Goal: Check status: Check status

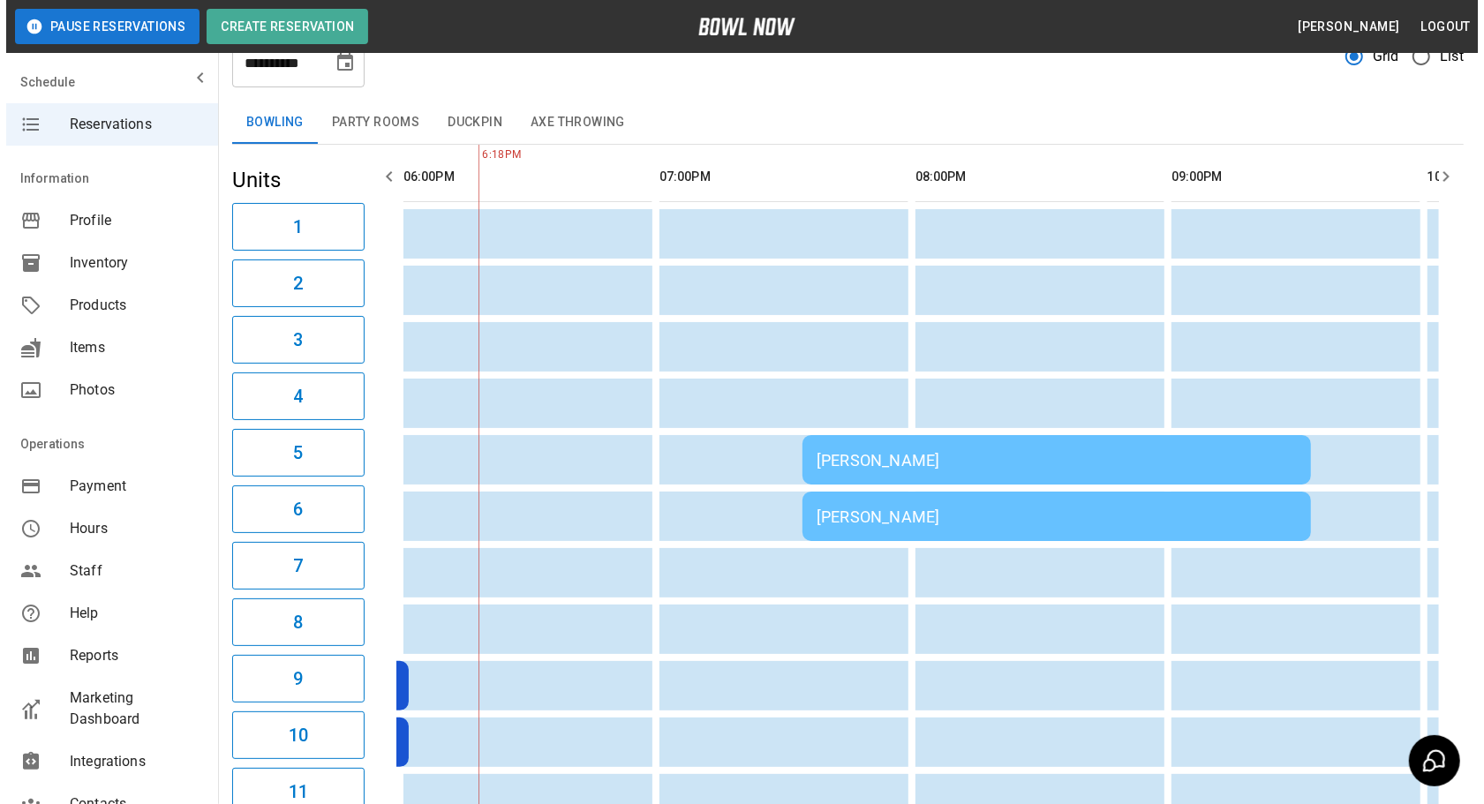
scroll to position [68, 0]
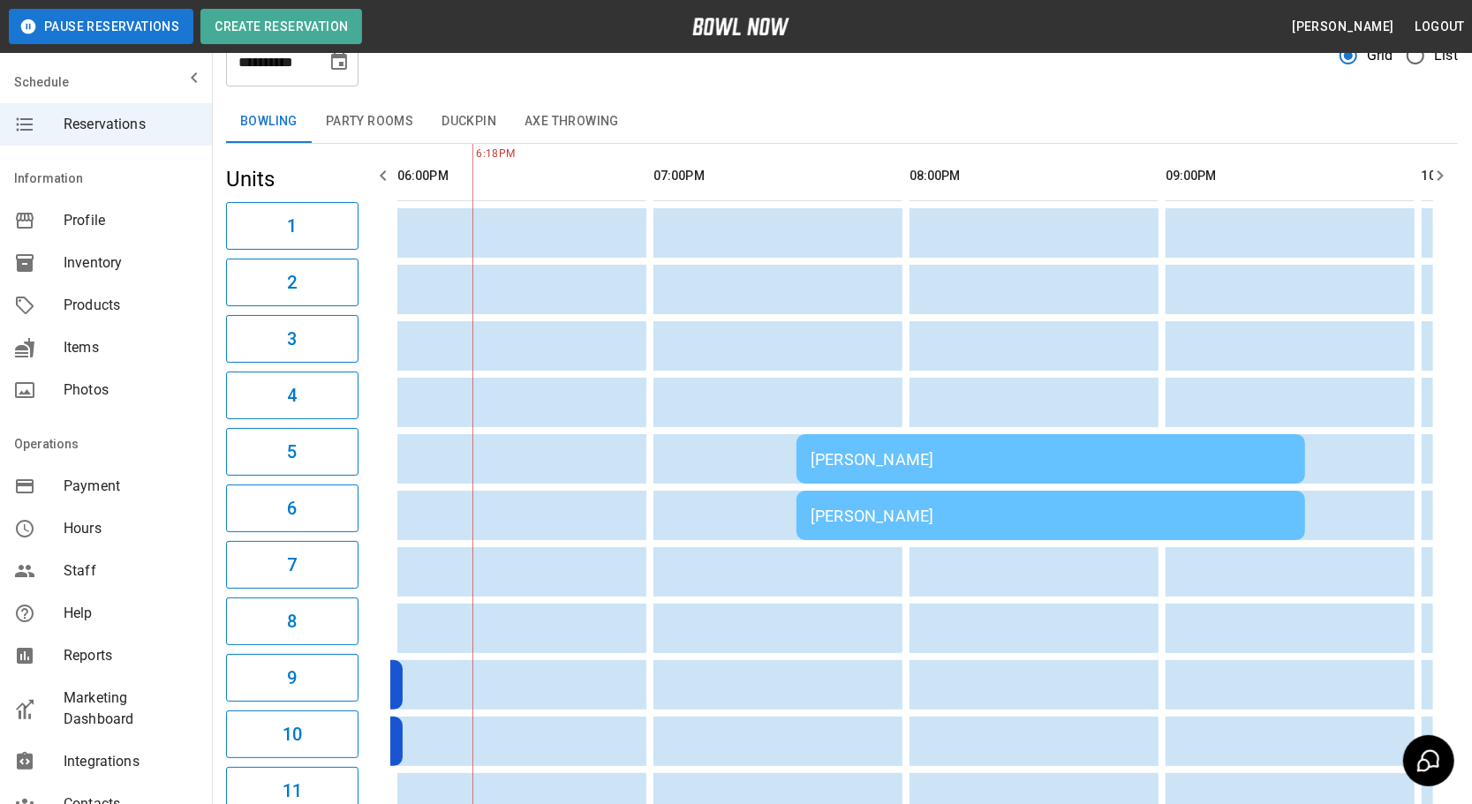
click at [825, 507] on div "[PERSON_NAME]" at bounding box center [1050, 516] width 480 height 19
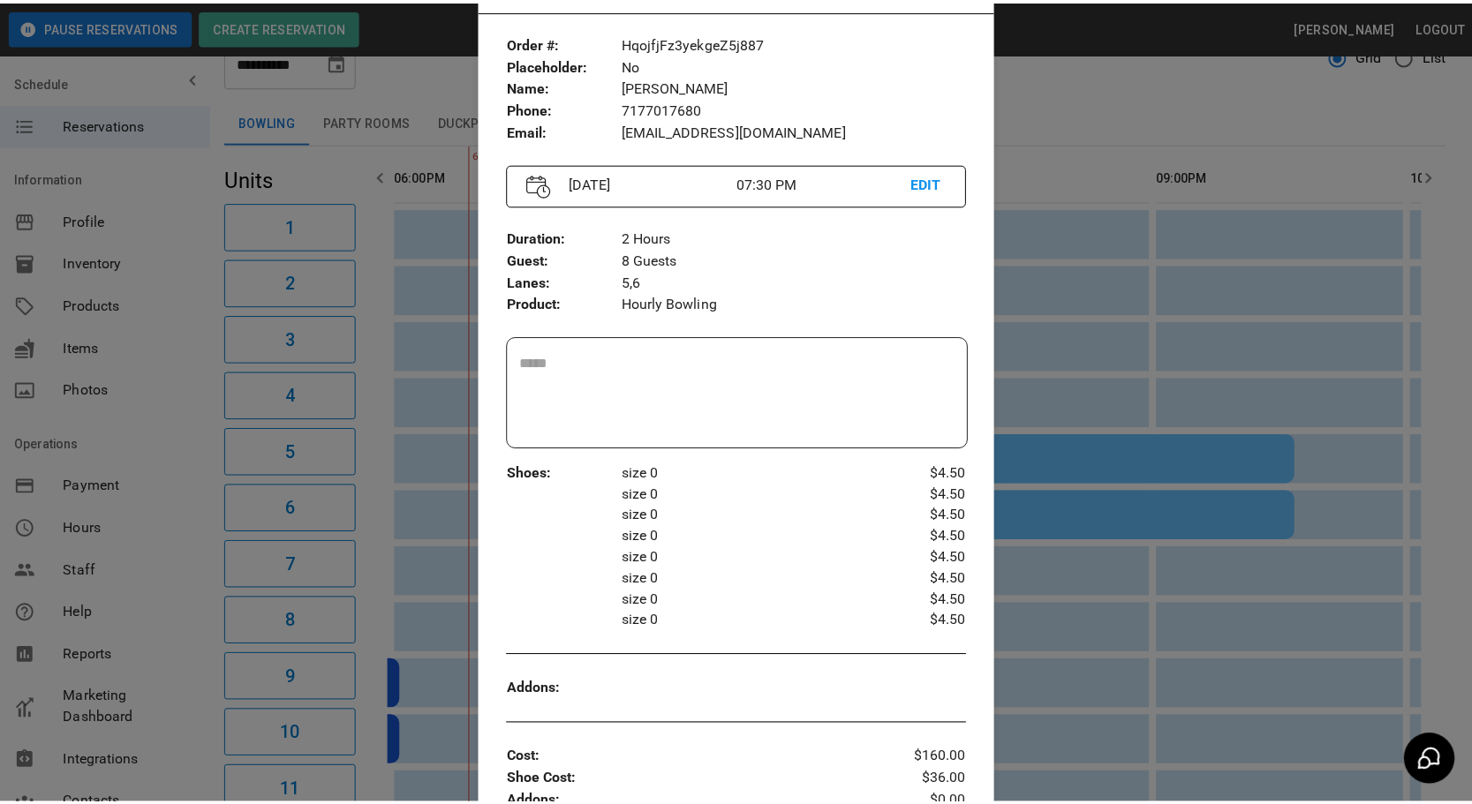
scroll to position [82, 0]
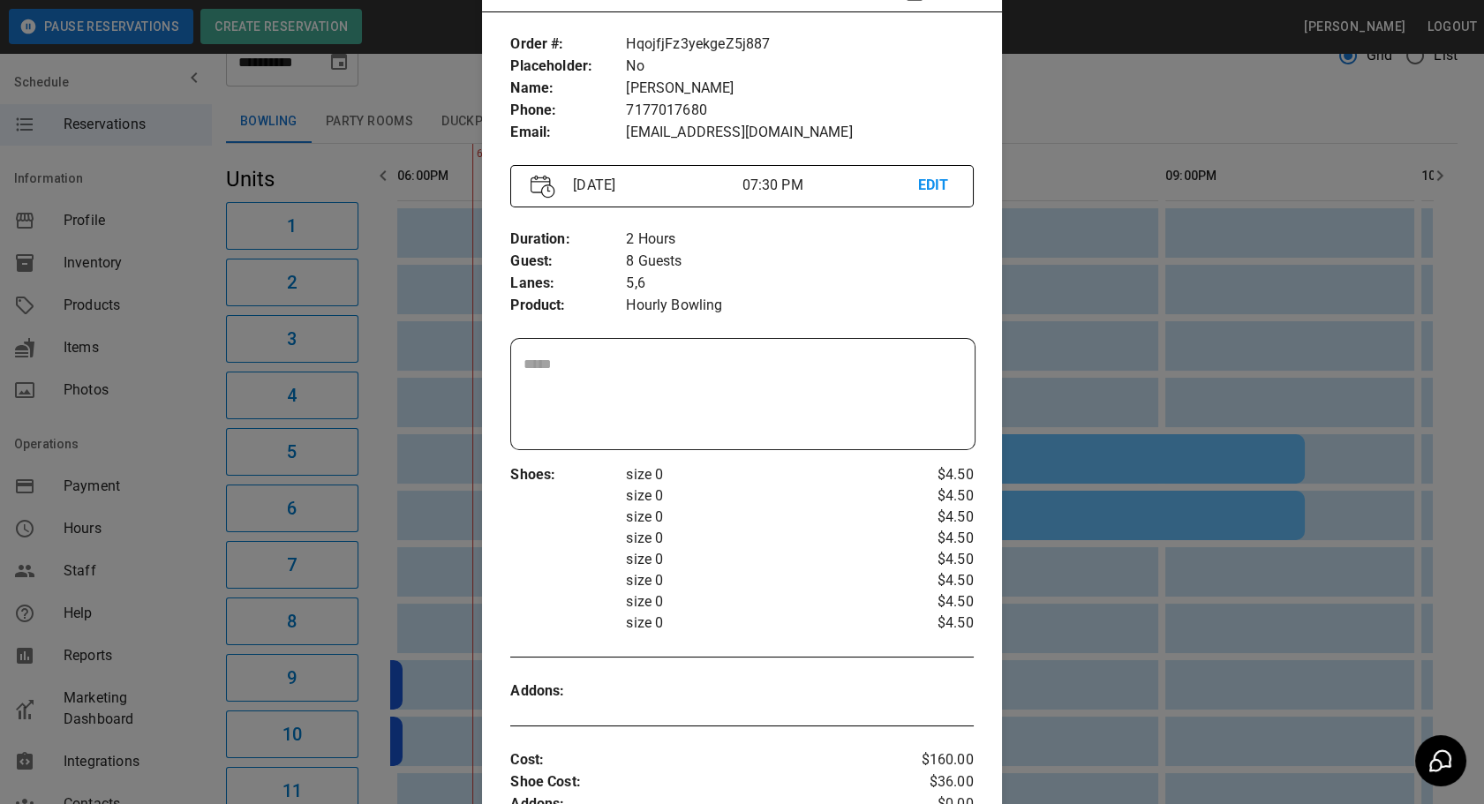
click at [1064, 623] on div at bounding box center [742, 402] width 1484 height 804
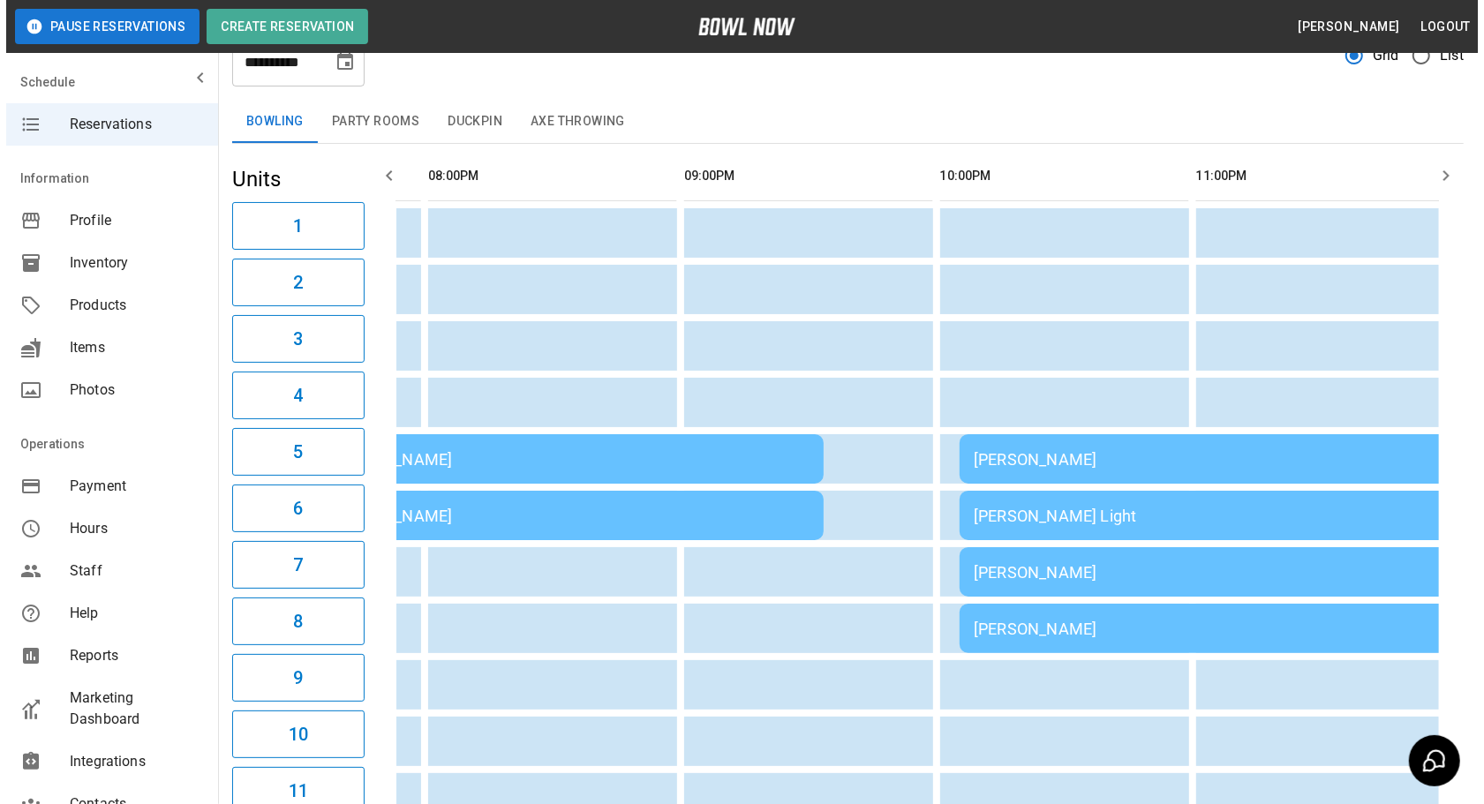
scroll to position [0, 0]
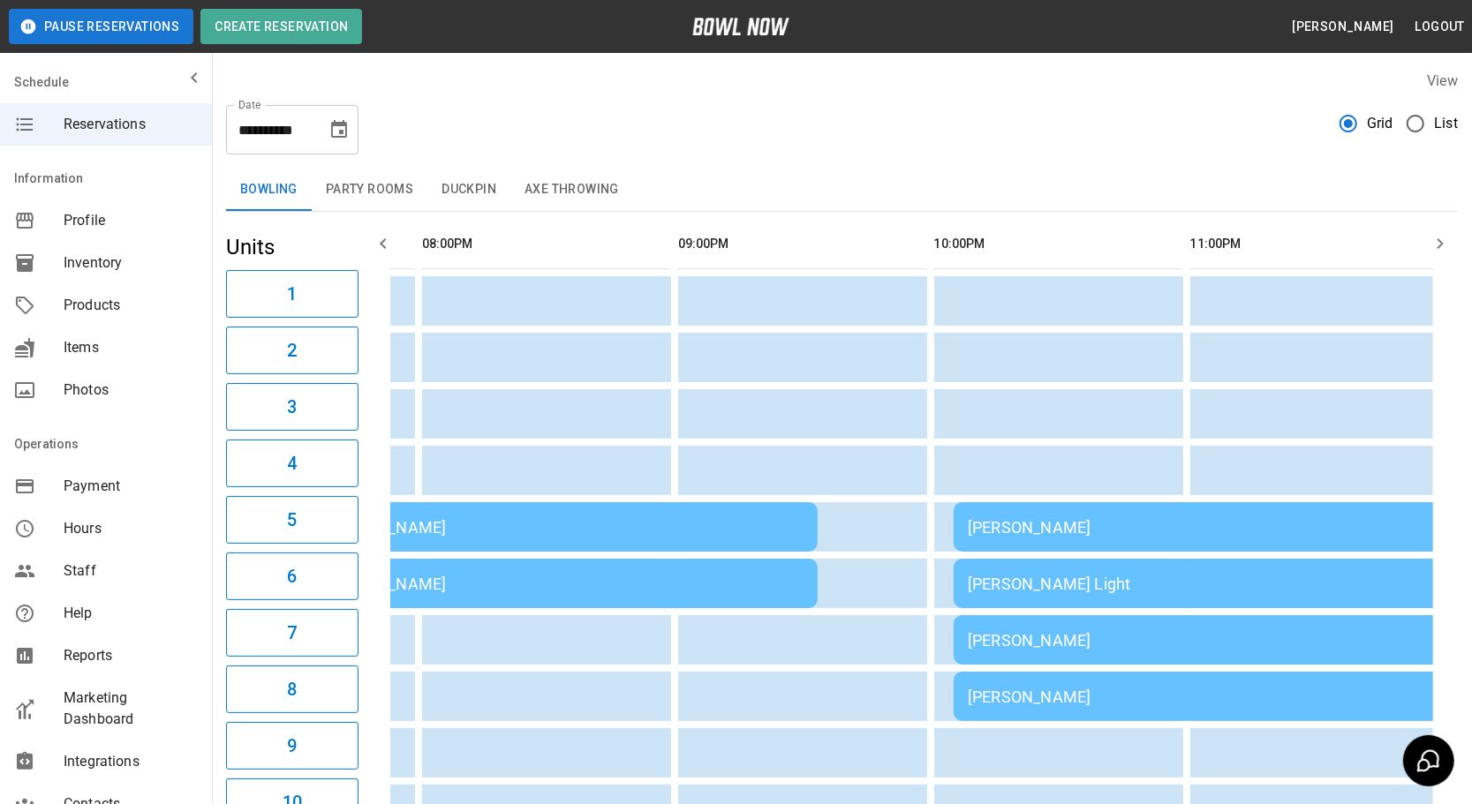
click at [1057, 541] on td "[PERSON_NAME]" at bounding box center [1208, 526] width 509 height 49
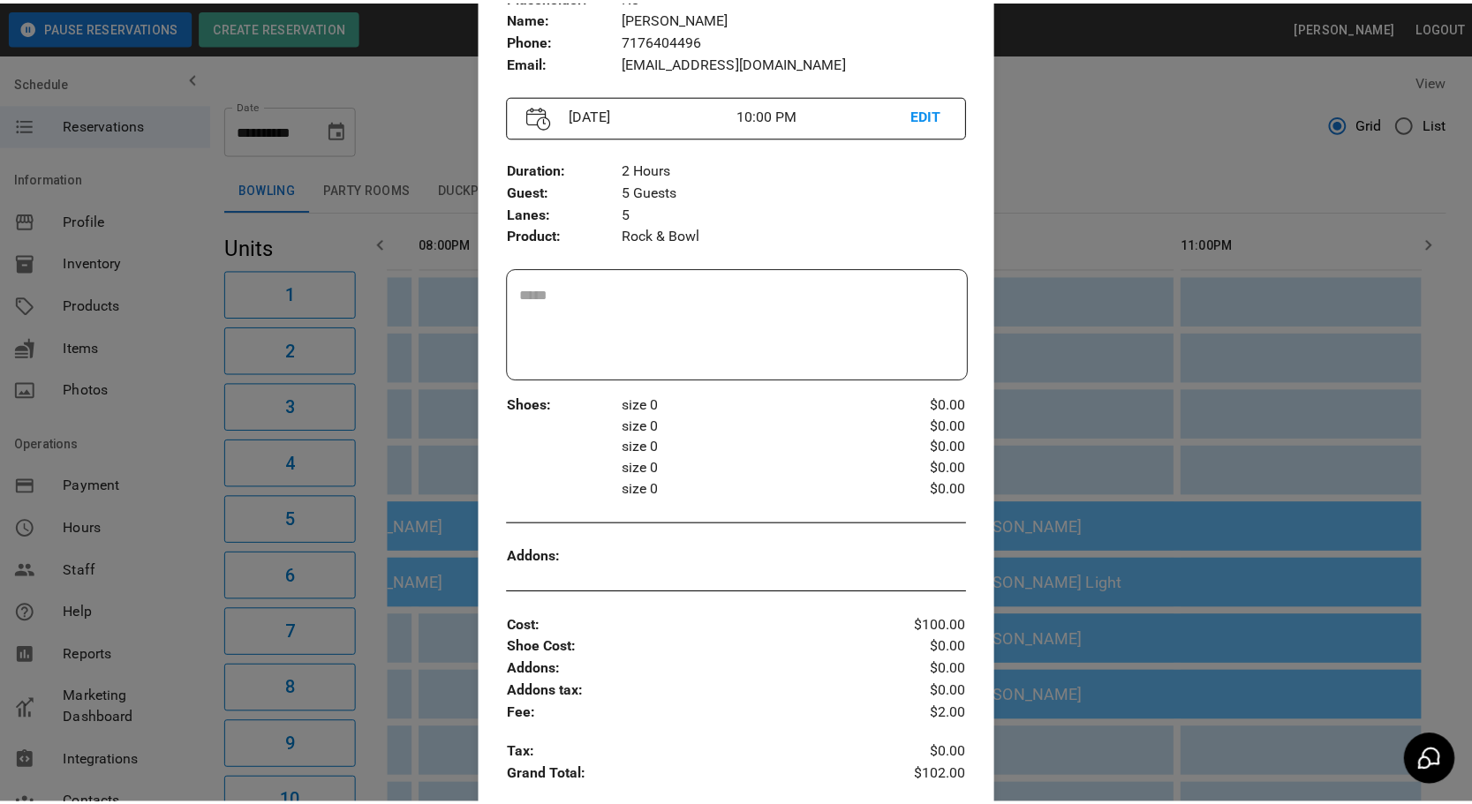
scroll to position [155, 0]
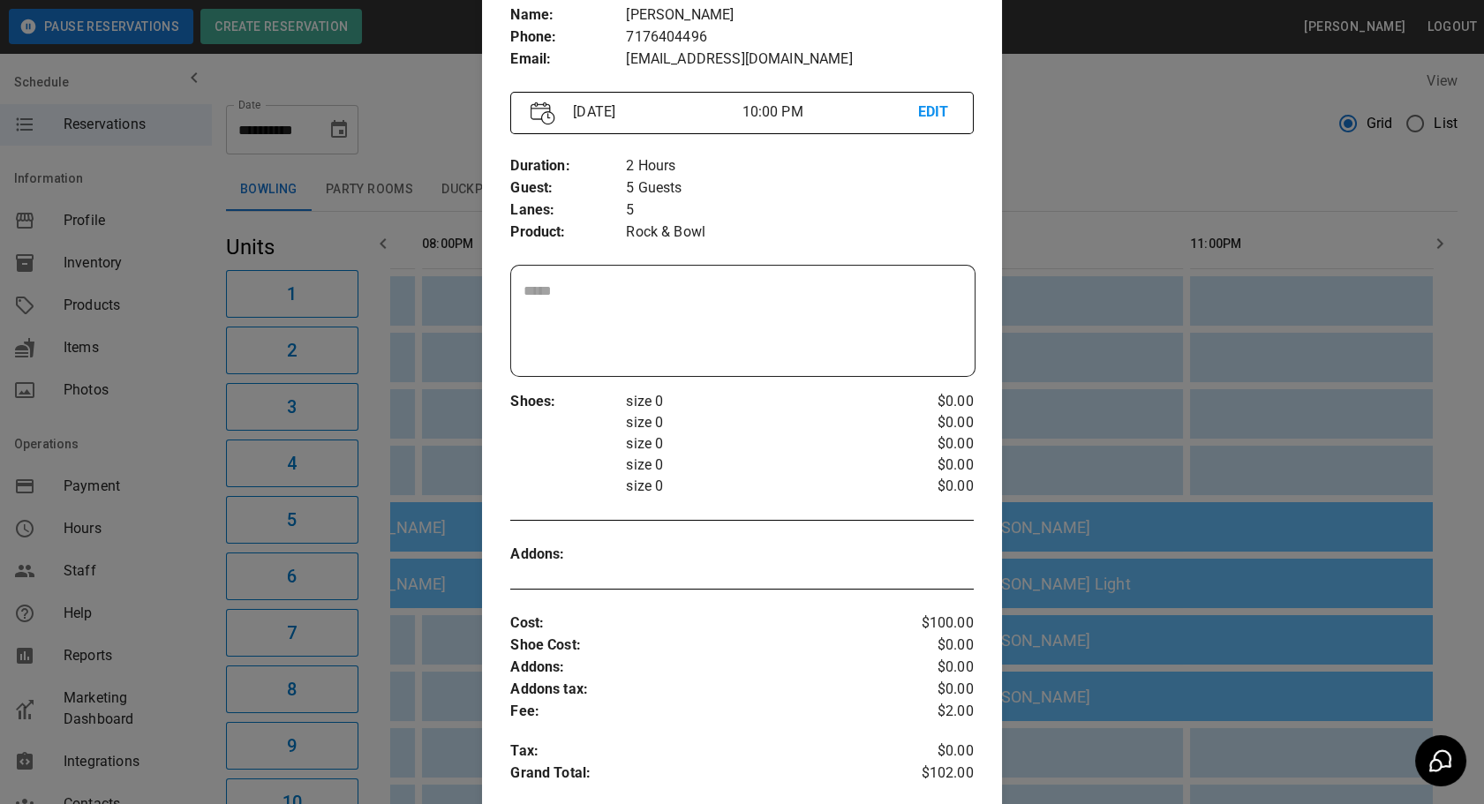
click at [1361, 439] on div at bounding box center [742, 402] width 1484 height 804
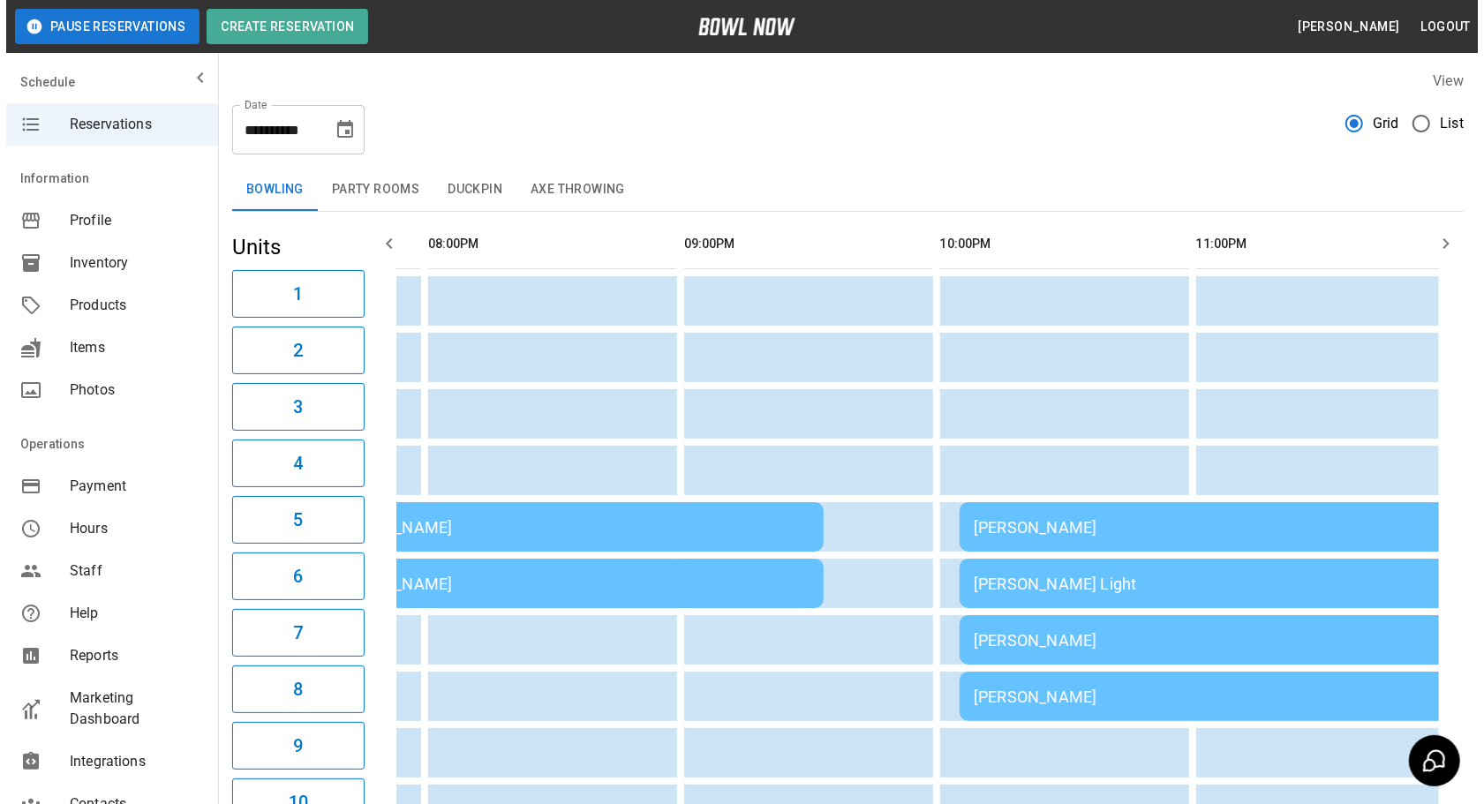
scroll to position [0, 2269]
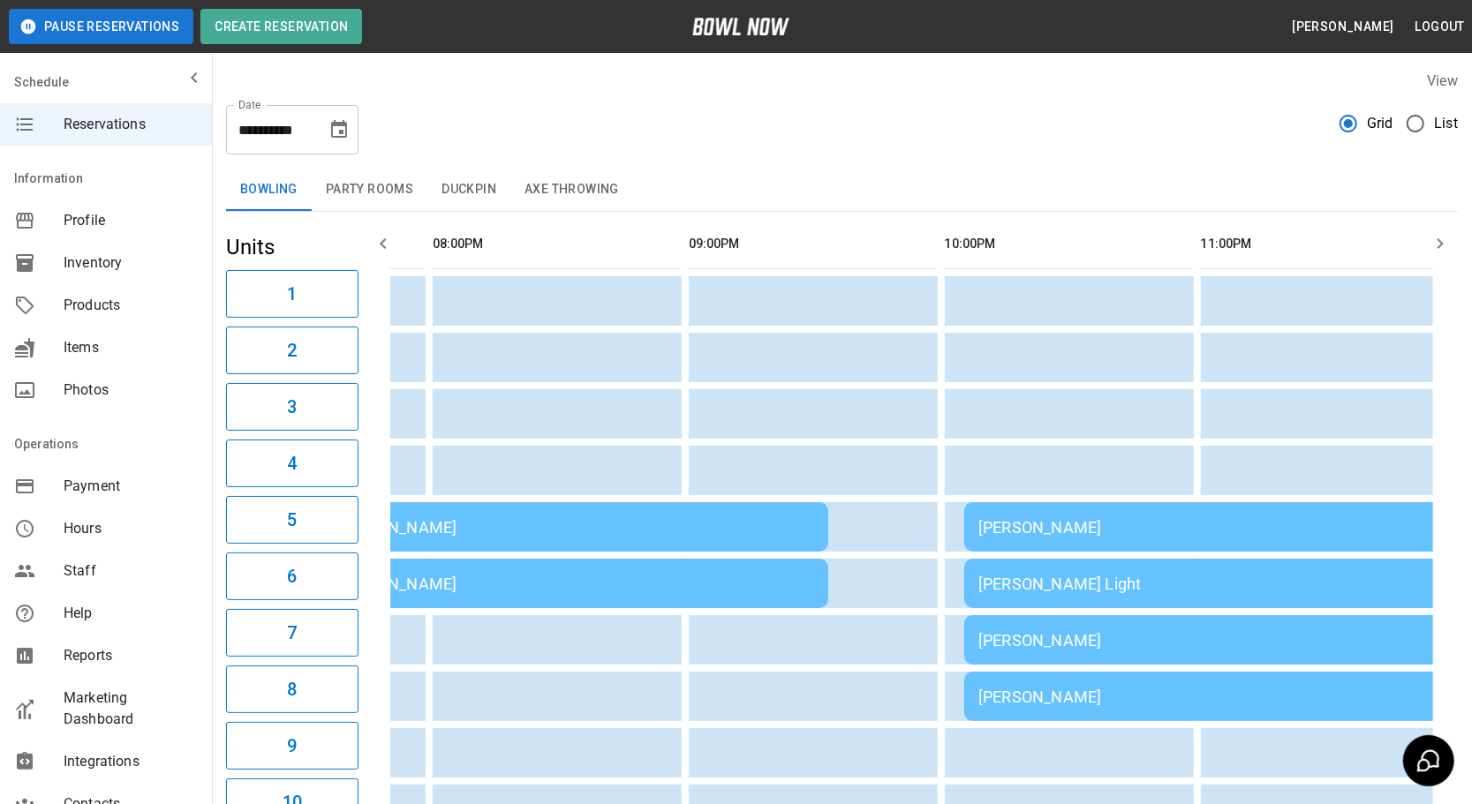
click at [1033, 529] on div "[PERSON_NAME]" at bounding box center [1218, 527] width 480 height 19
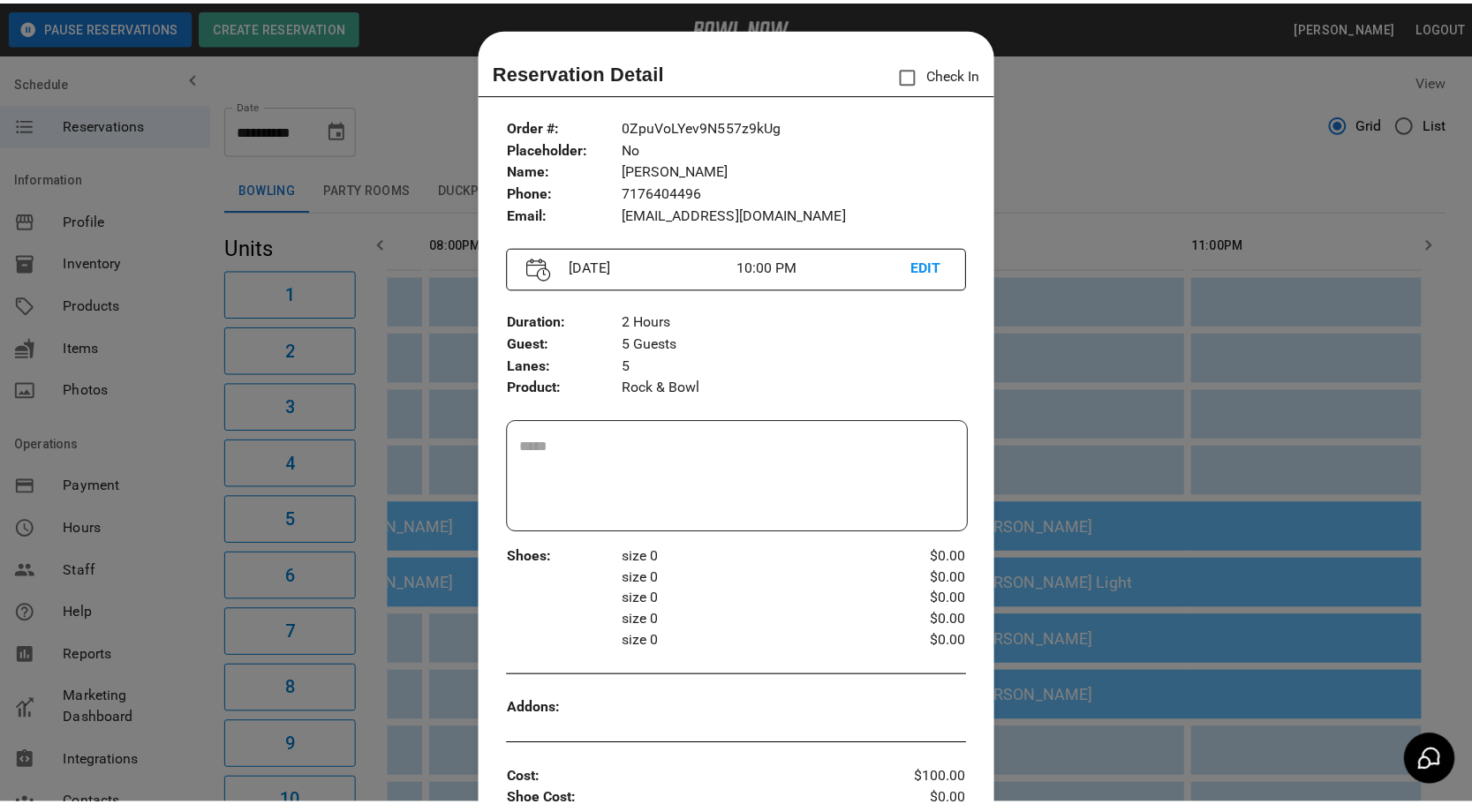
scroll to position [27, 0]
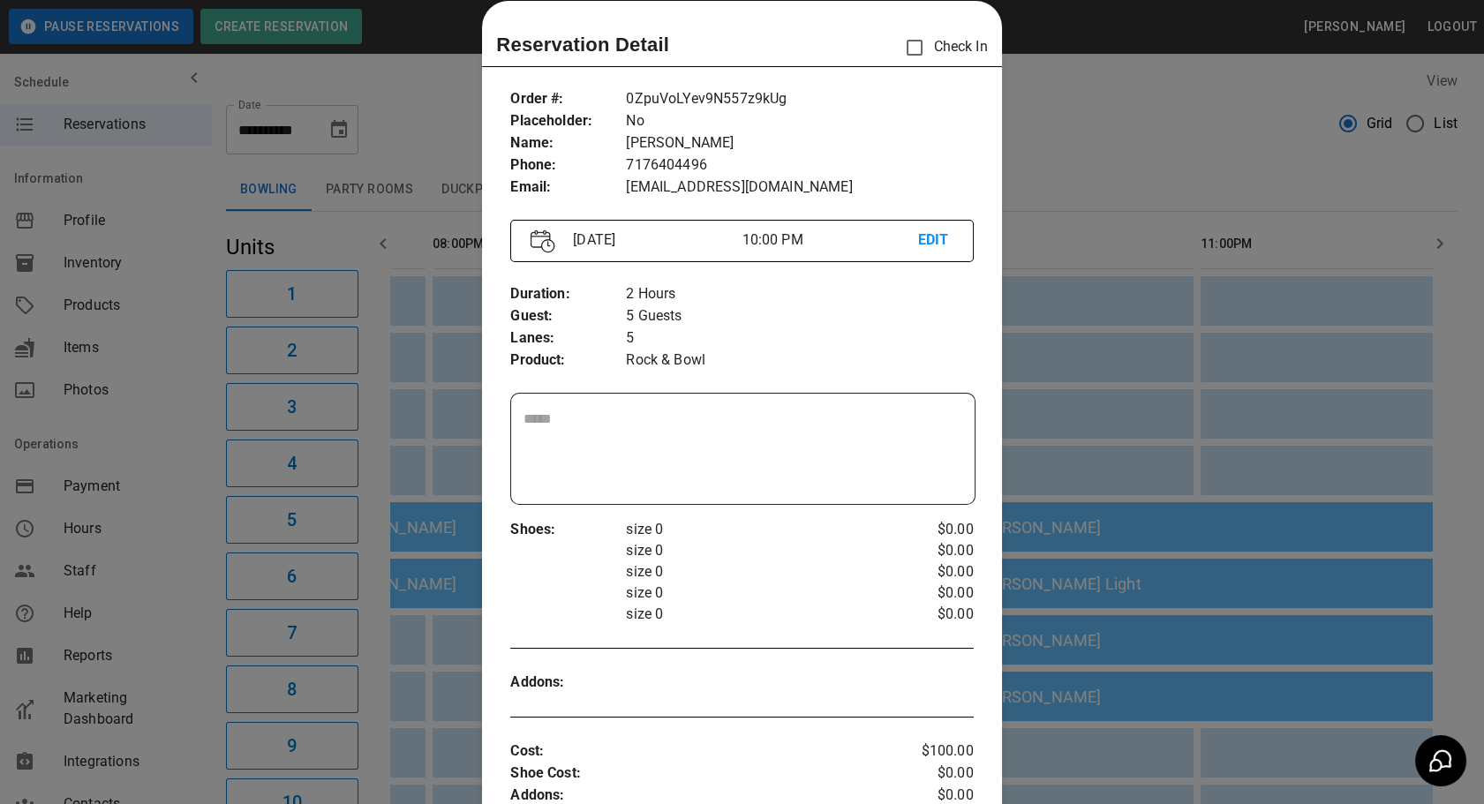
click at [1021, 399] on div at bounding box center [742, 402] width 1484 height 804
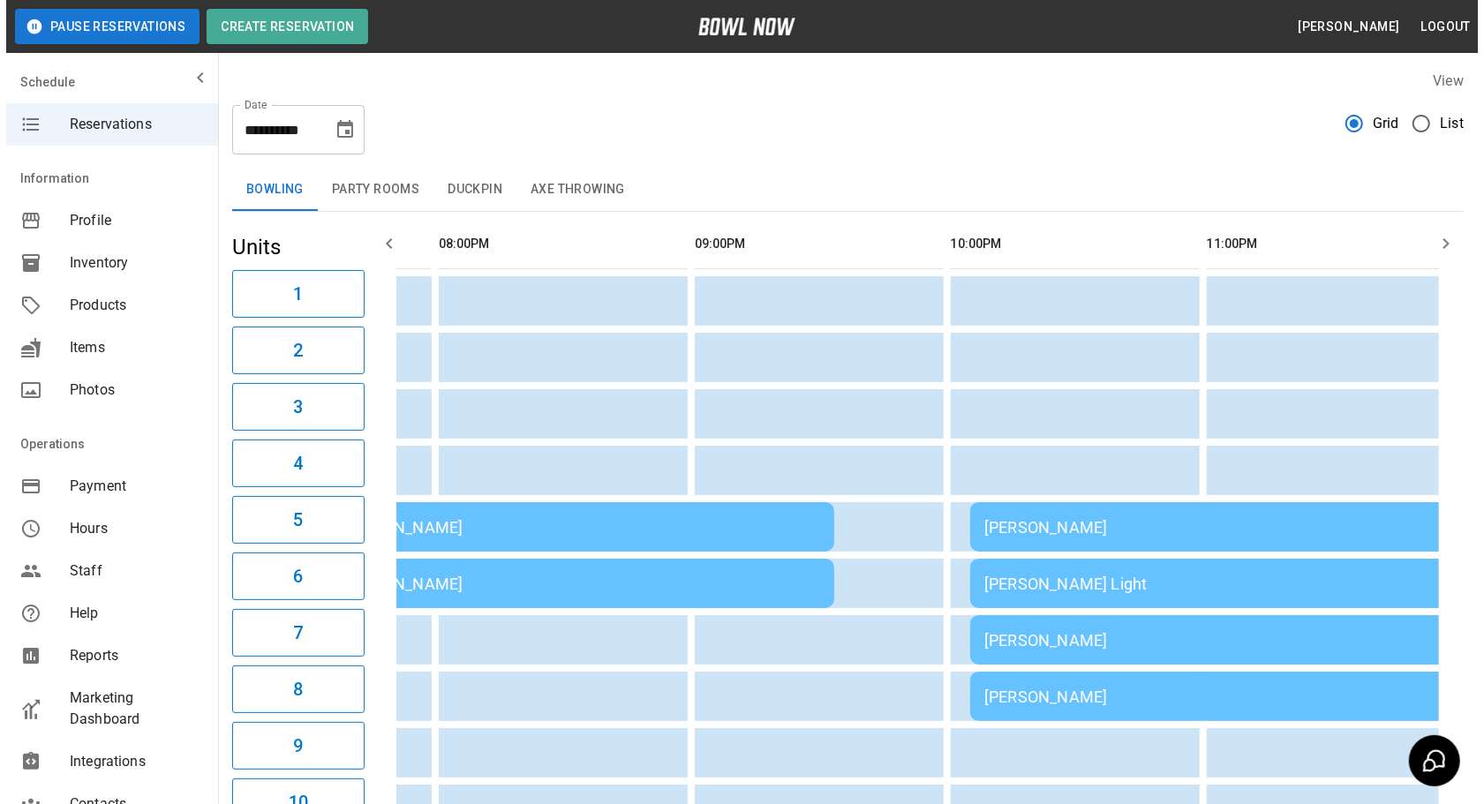
scroll to position [0, 2223]
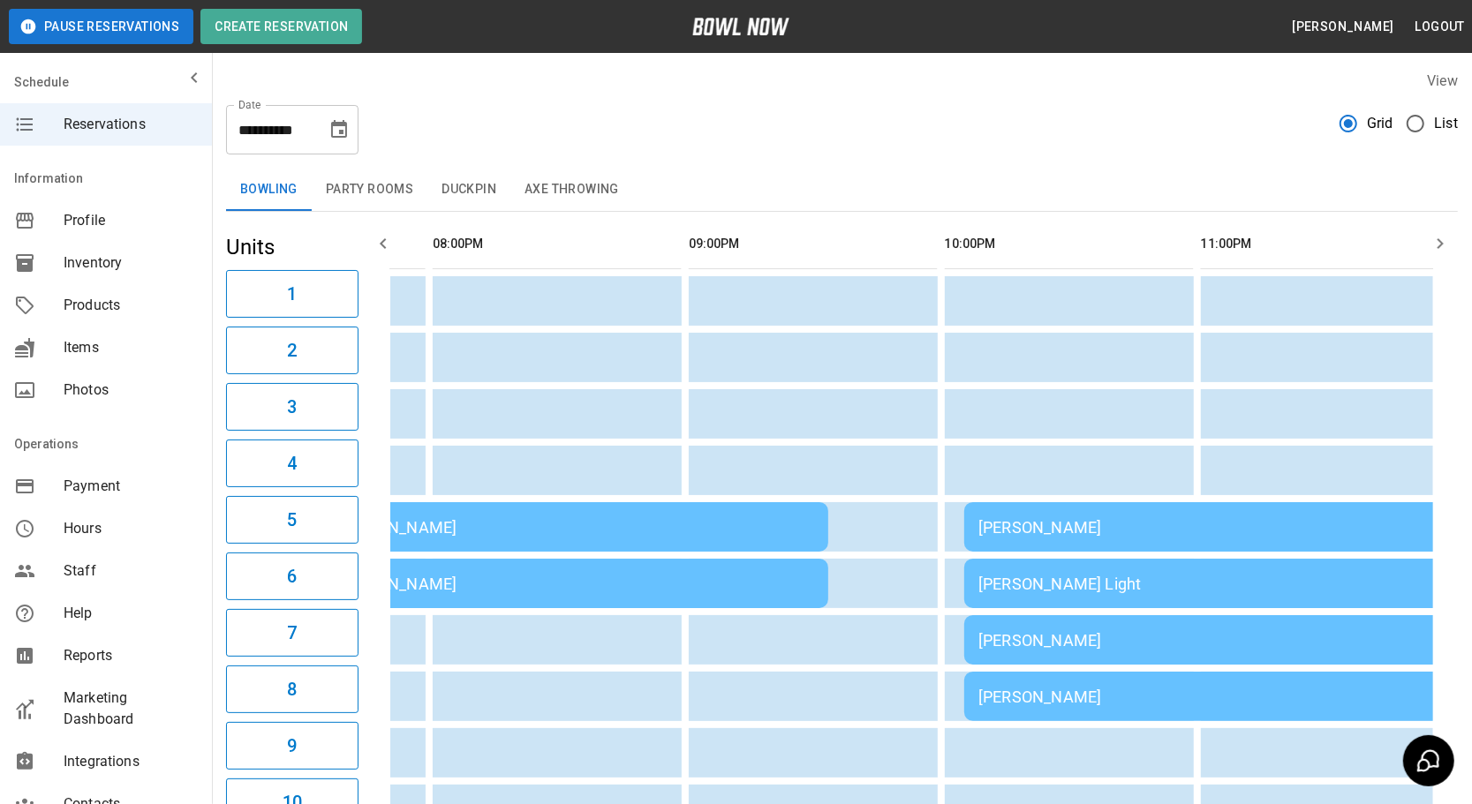
click at [1039, 567] on td "[PERSON_NAME] Light" at bounding box center [1218, 583] width 509 height 49
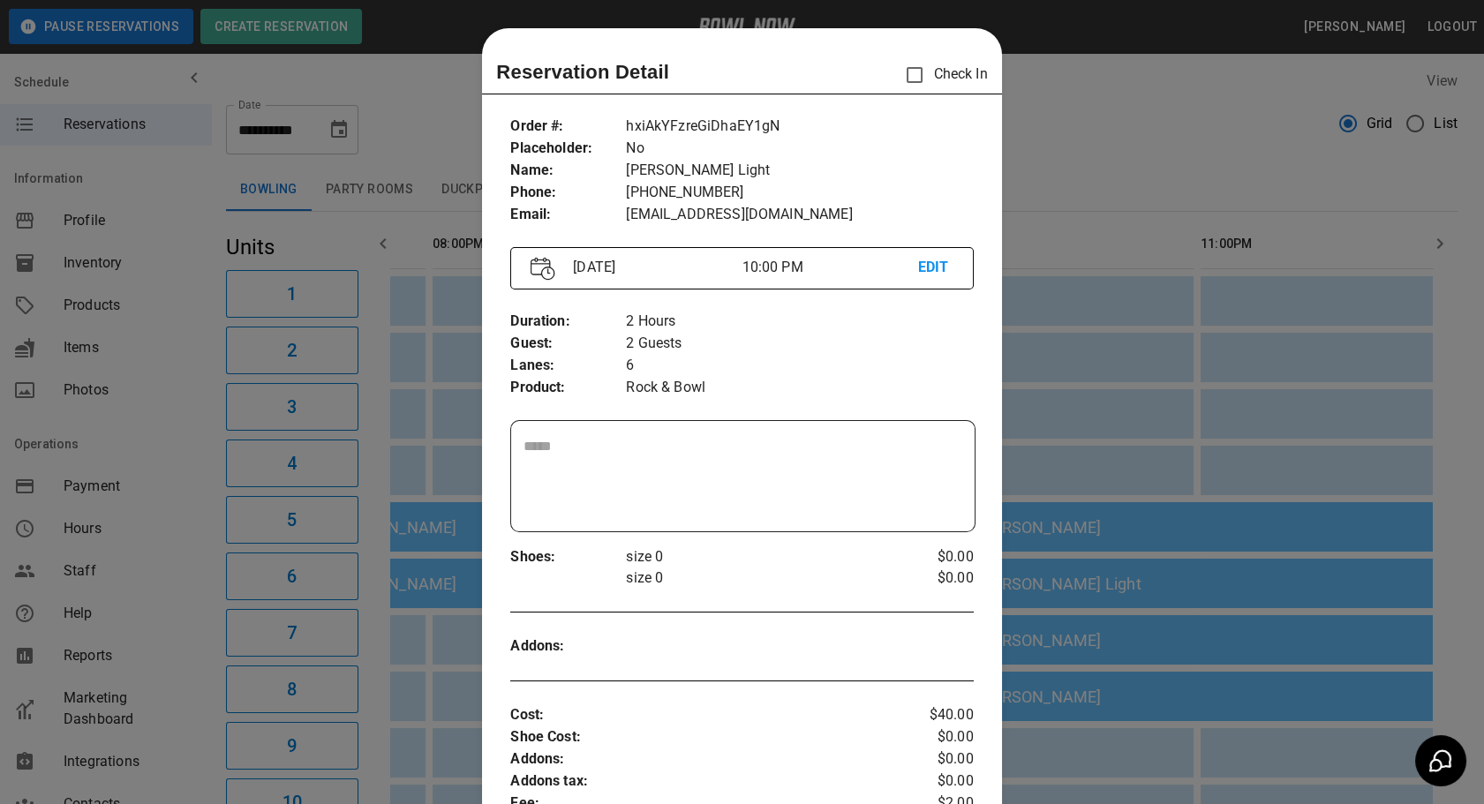
scroll to position [27, 0]
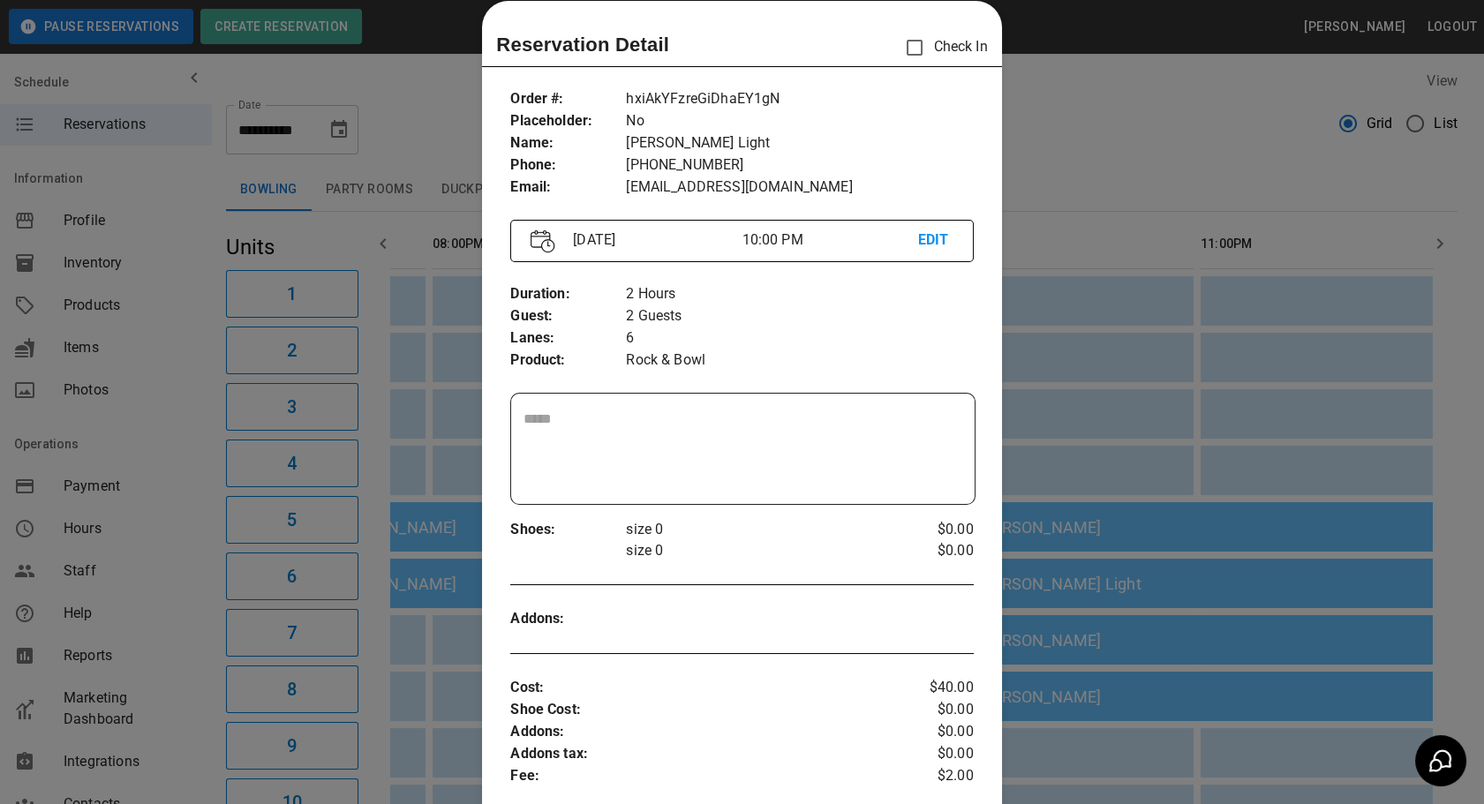
click at [1048, 407] on div at bounding box center [742, 402] width 1484 height 804
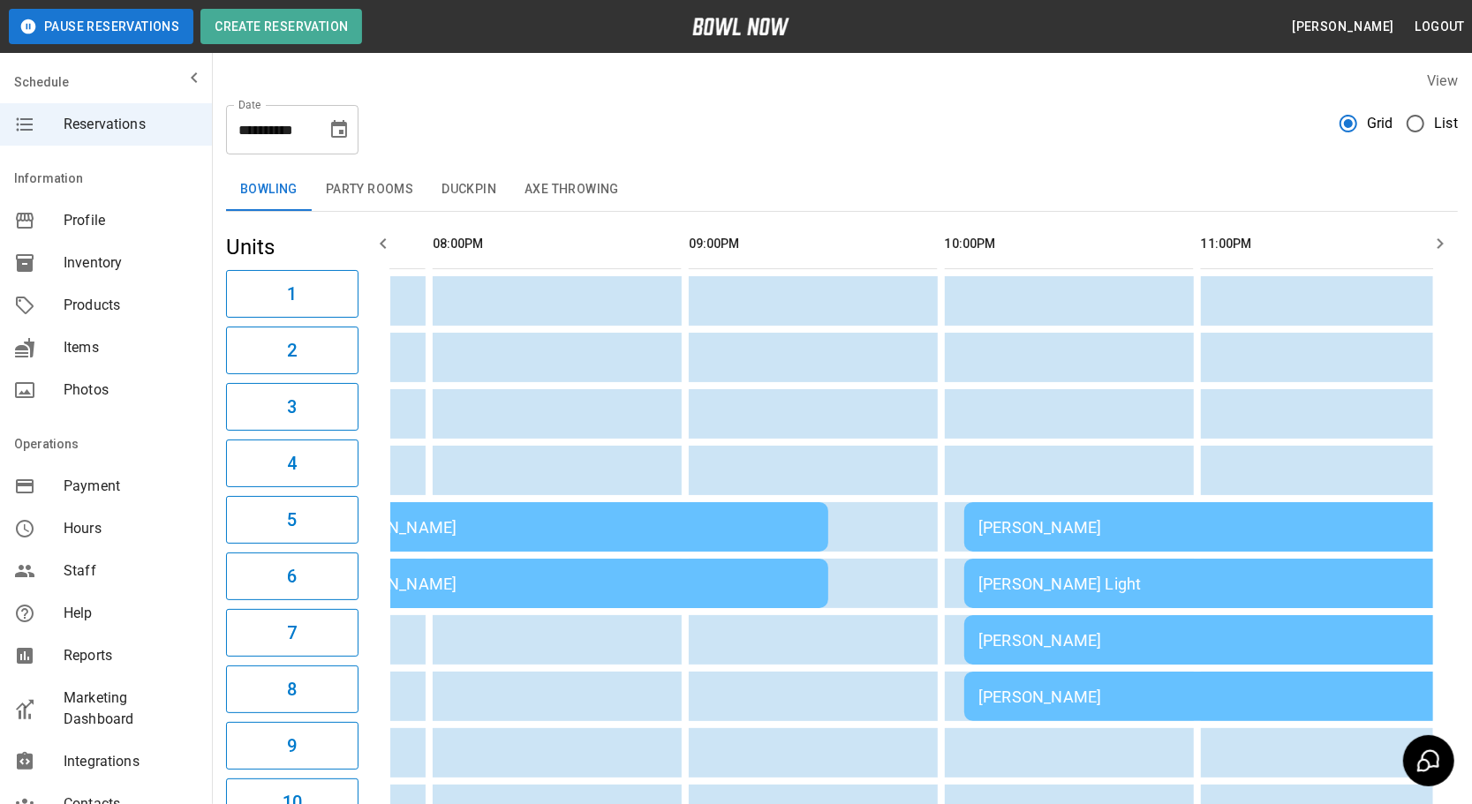
click at [1059, 648] on td "[PERSON_NAME]" at bounding box center [1218, 639] width 509 height 49
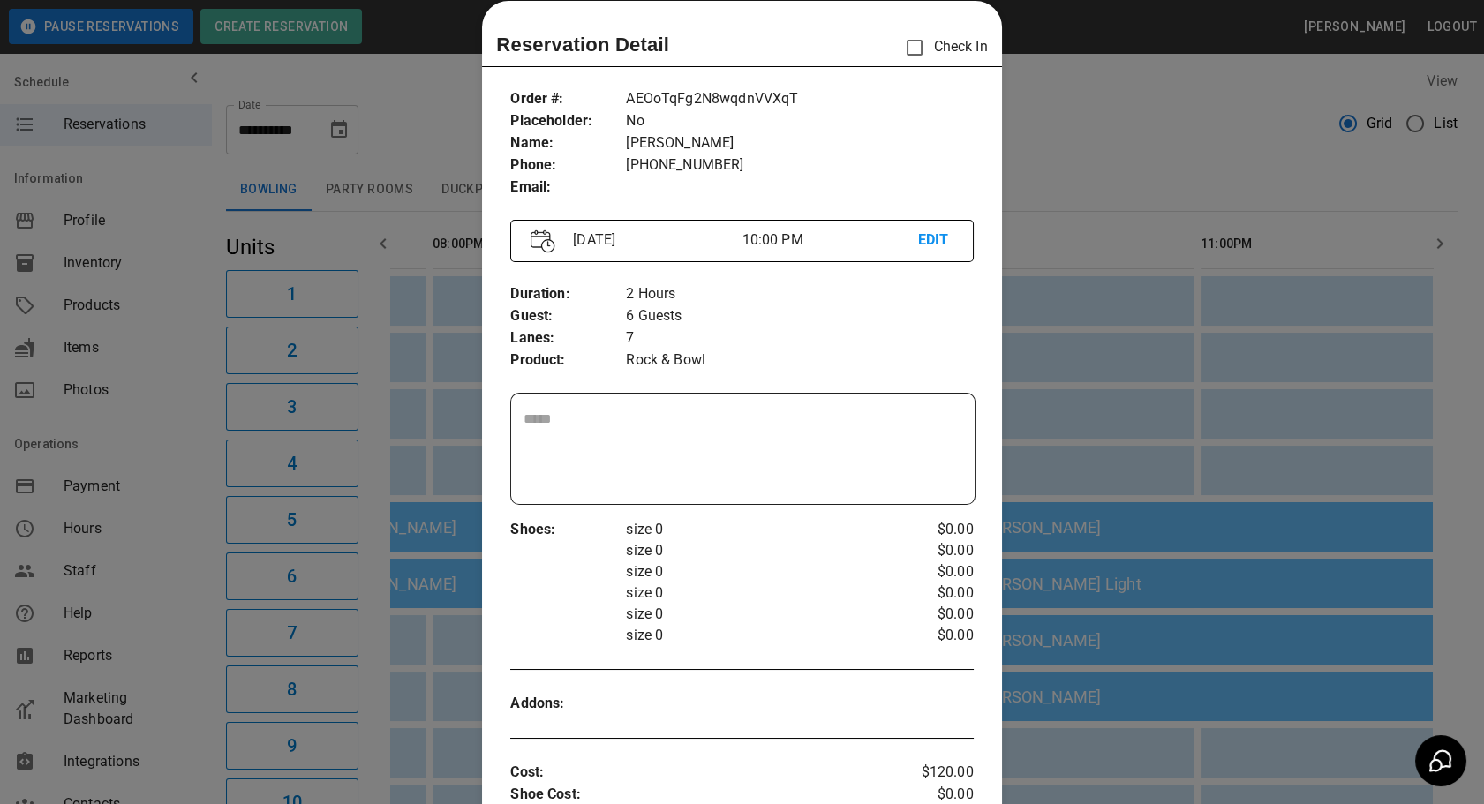
click at [1068, 373] on div at bounding box center [742, 402] width 1484 height 804
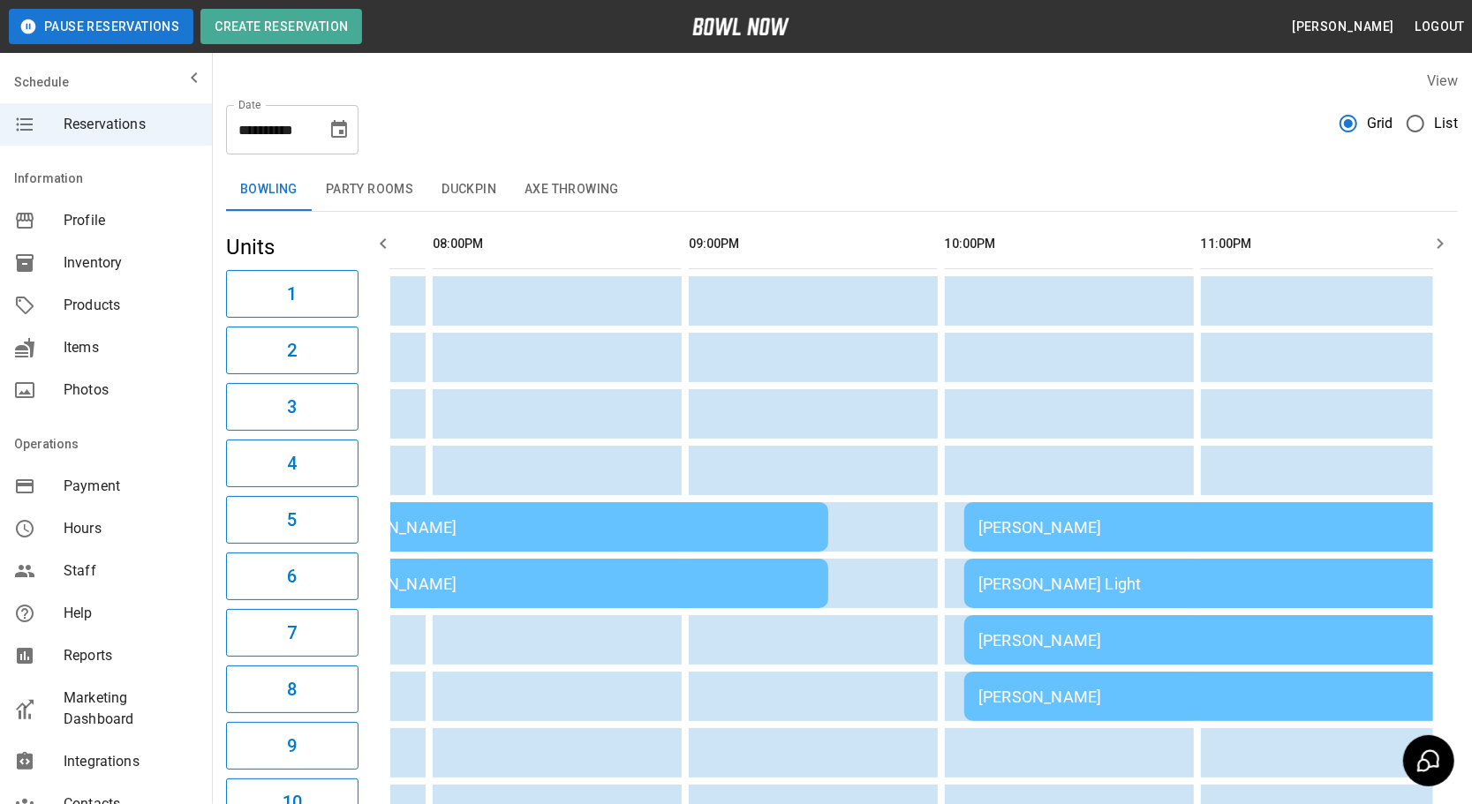
click at [1108, 715] on td "[PERSON_NAME]" at bounding box center [1218, 696] width 509 height 49
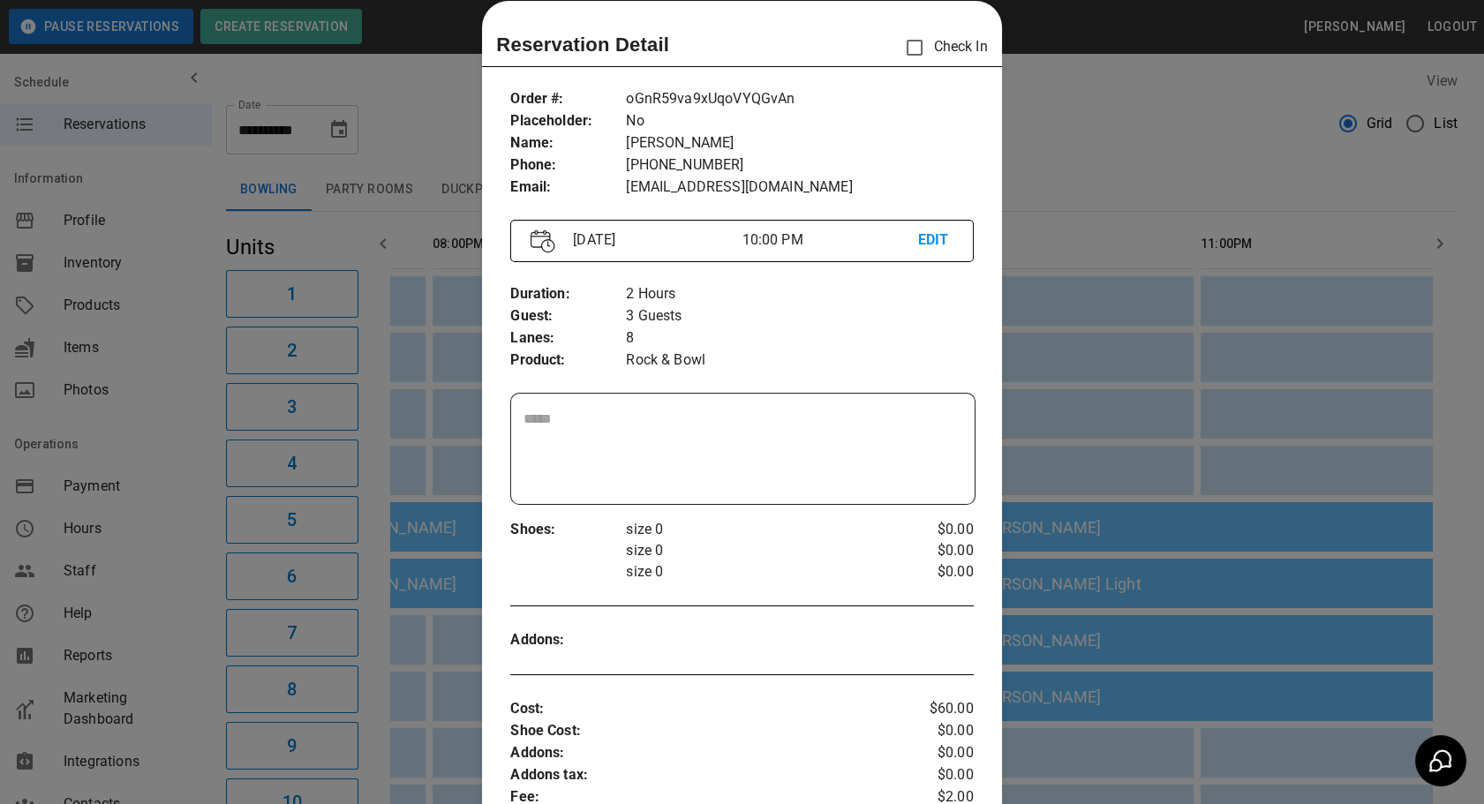
click at [1052, 390] on div at bounding box center [742, 402] width 1484 height 804
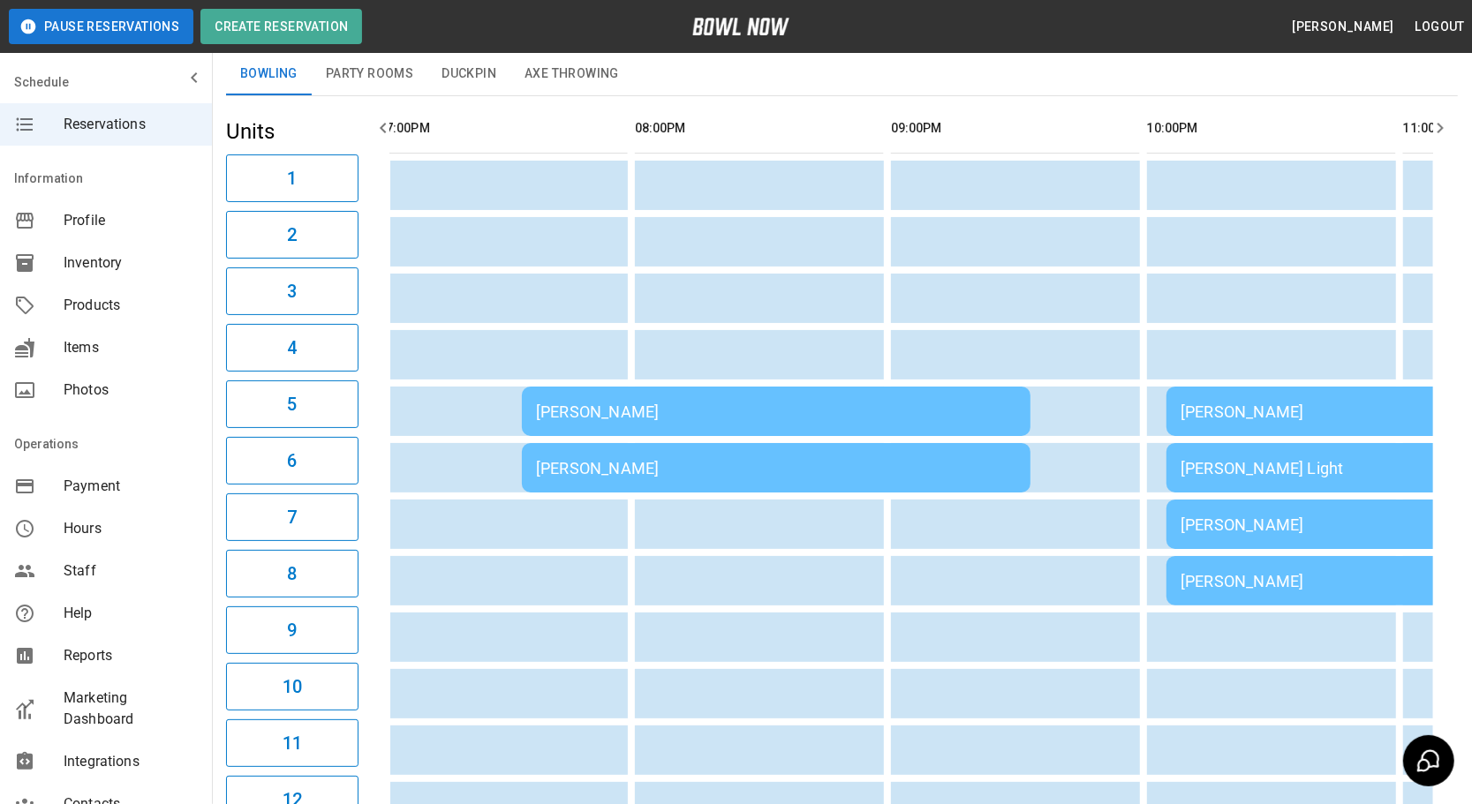
scroll to position [0, 2157]
